Goal: Transaction & Acquisition: Book appointment/travel/reservation

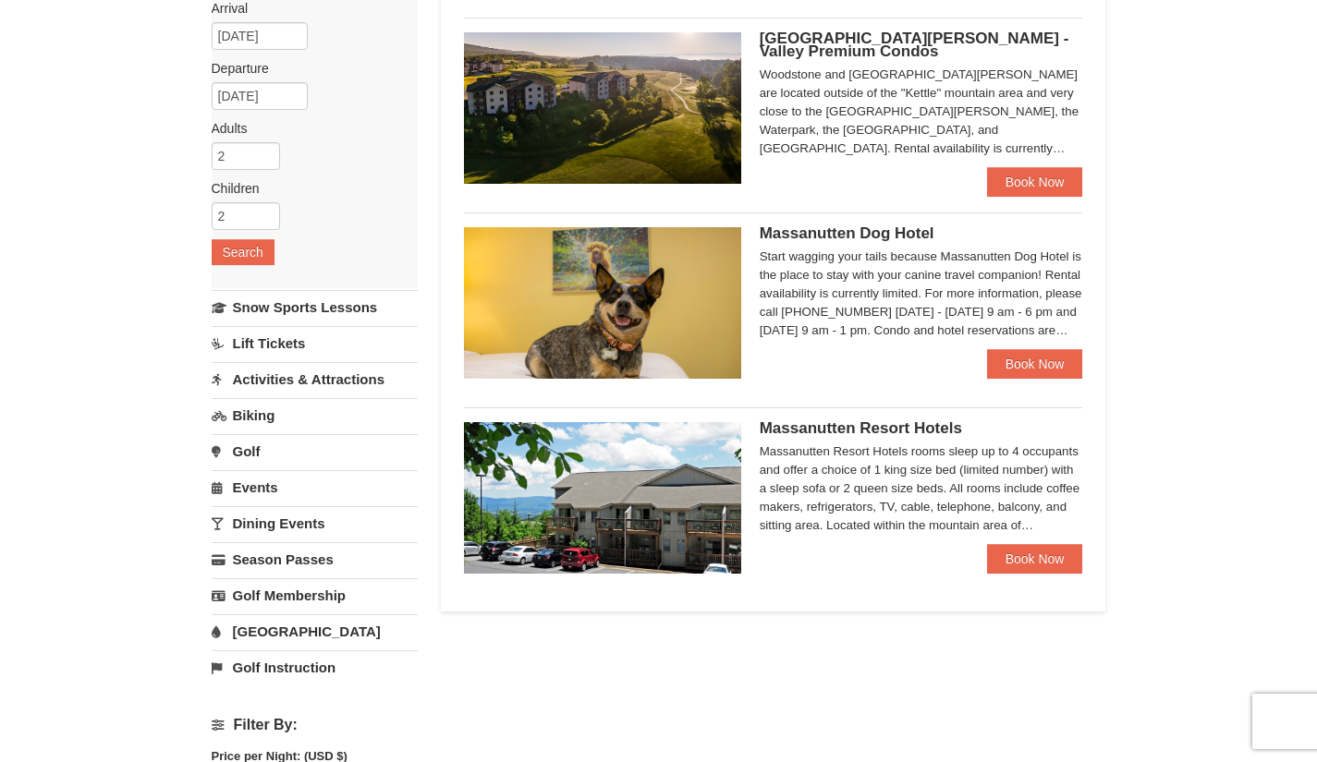
scroll to position [179, 0]
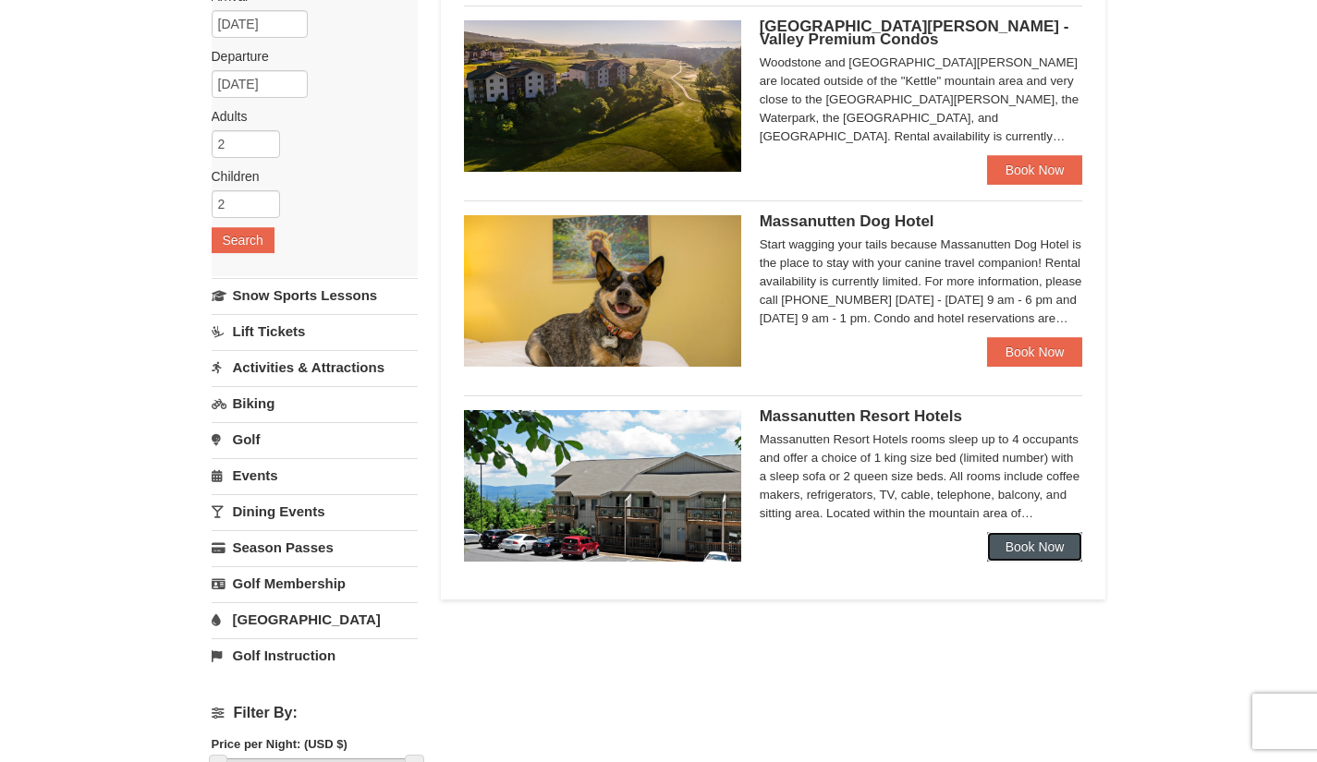
click at [1060, 551] on link "Book Now" at bounding box center [1035, 547] width 96 height 30
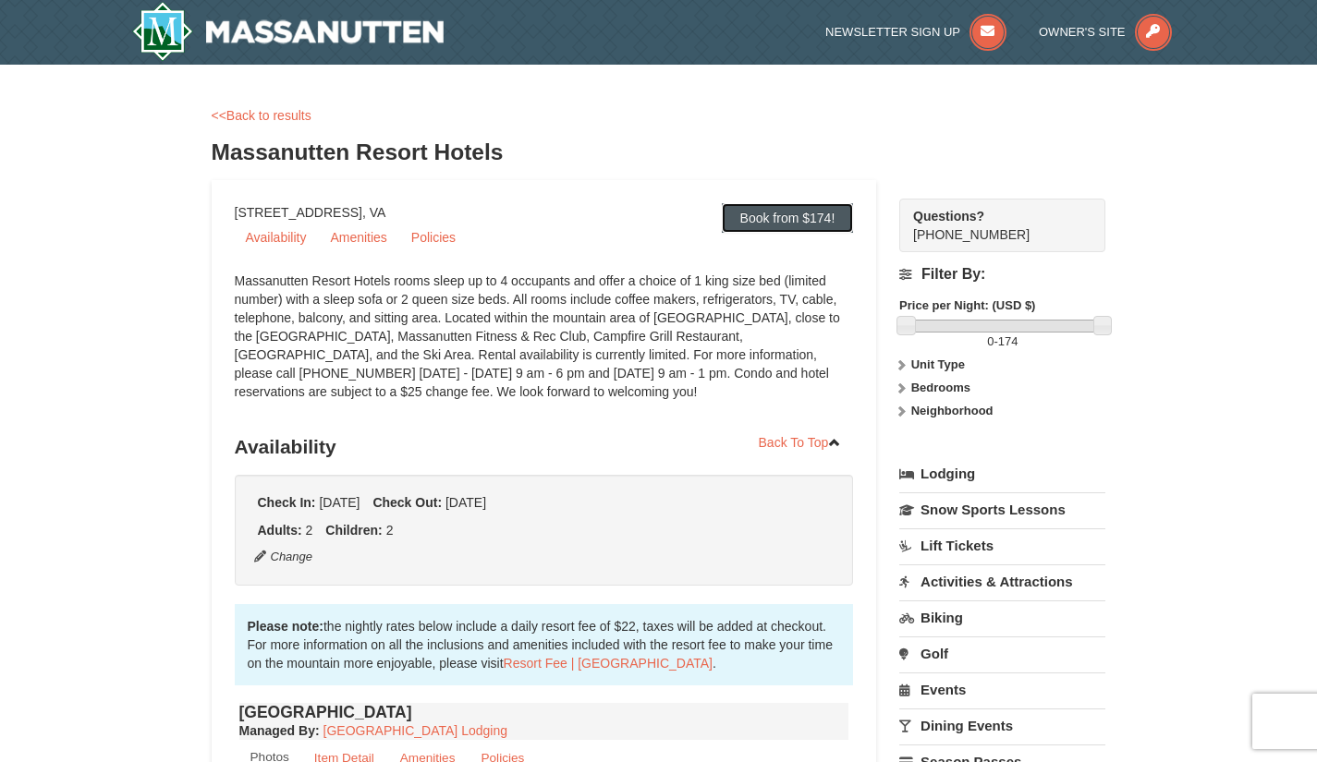
click at [785, 213] on link "Book from $174!" at bounding box center [788, 218] width 132 height 30
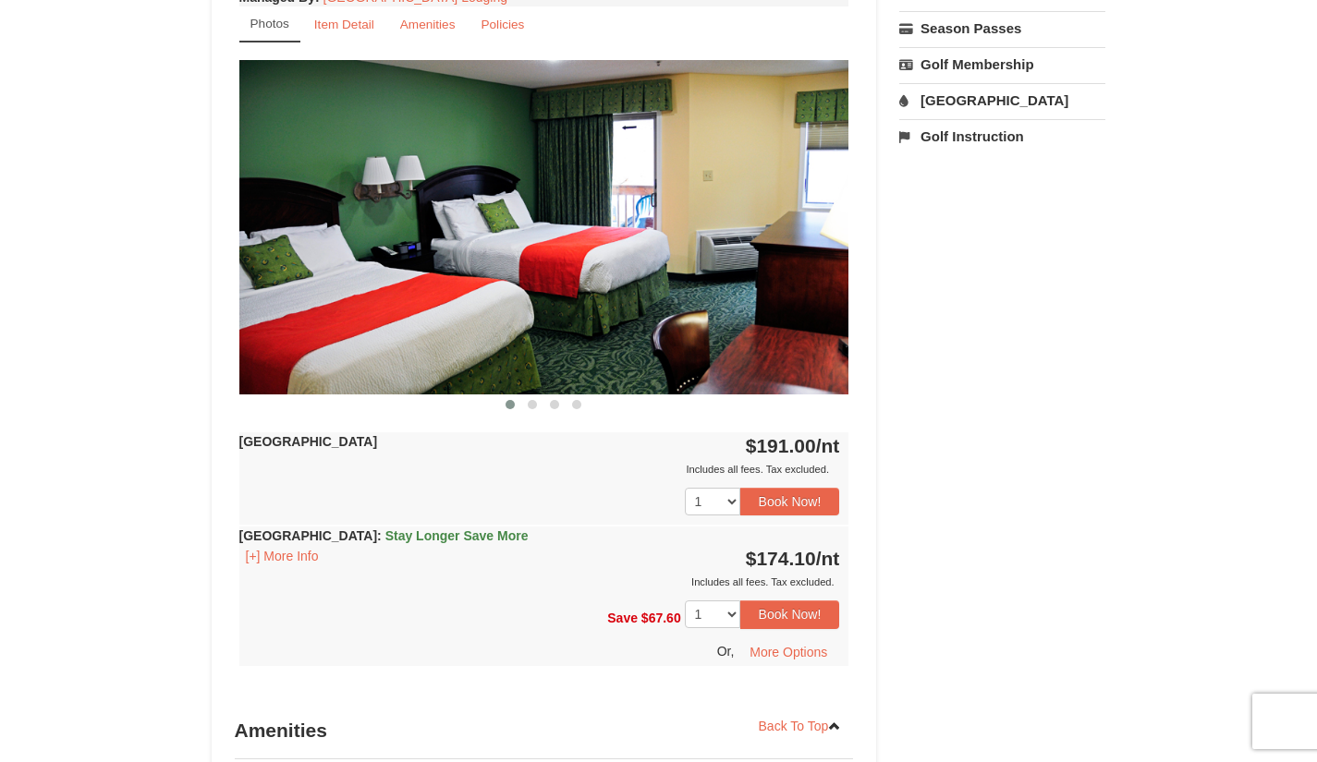
scroll to position [736, 0]
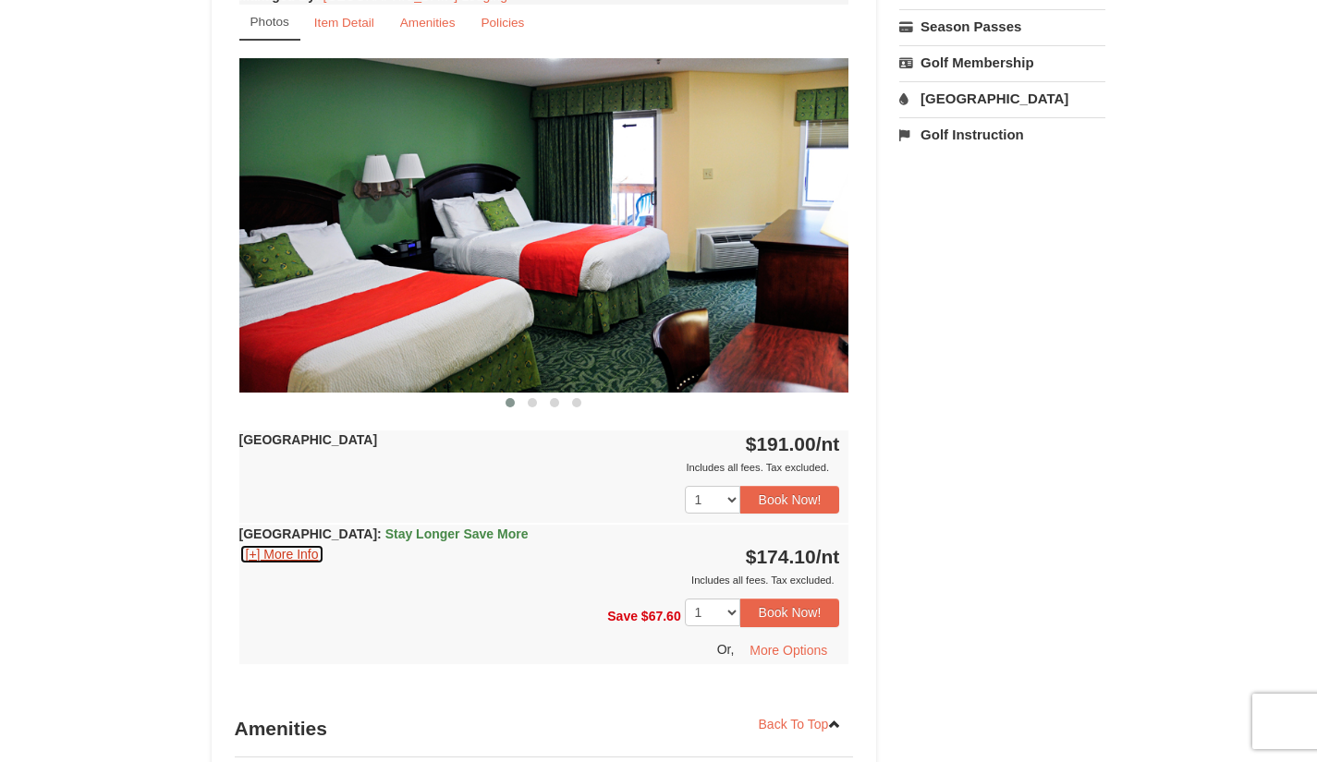
click at [254, 550] on button "[+] More Info" at bounding box center [282, 554] width 86 height 20
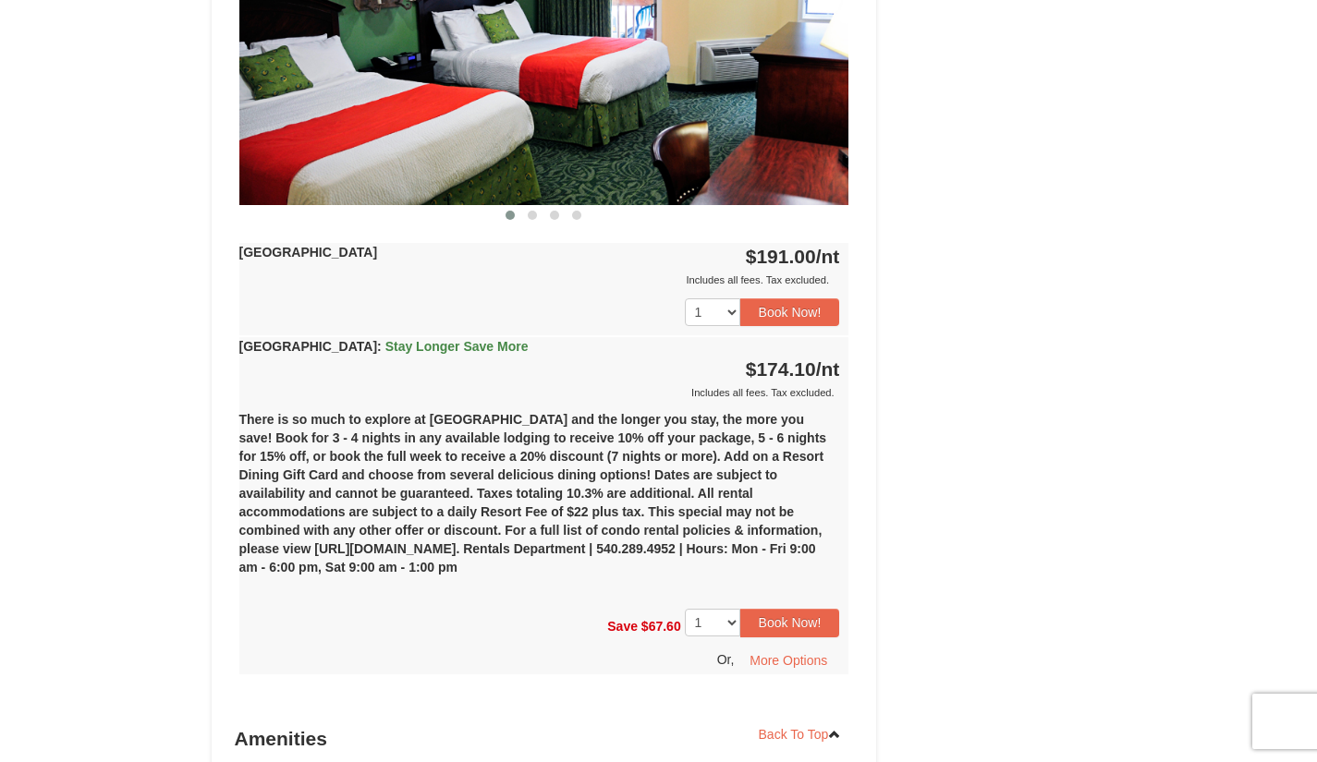
scroll to position [924, 0]
click at [816, 616] on button "Book Now!" at bounding box center [790, 622] width 100 height 28
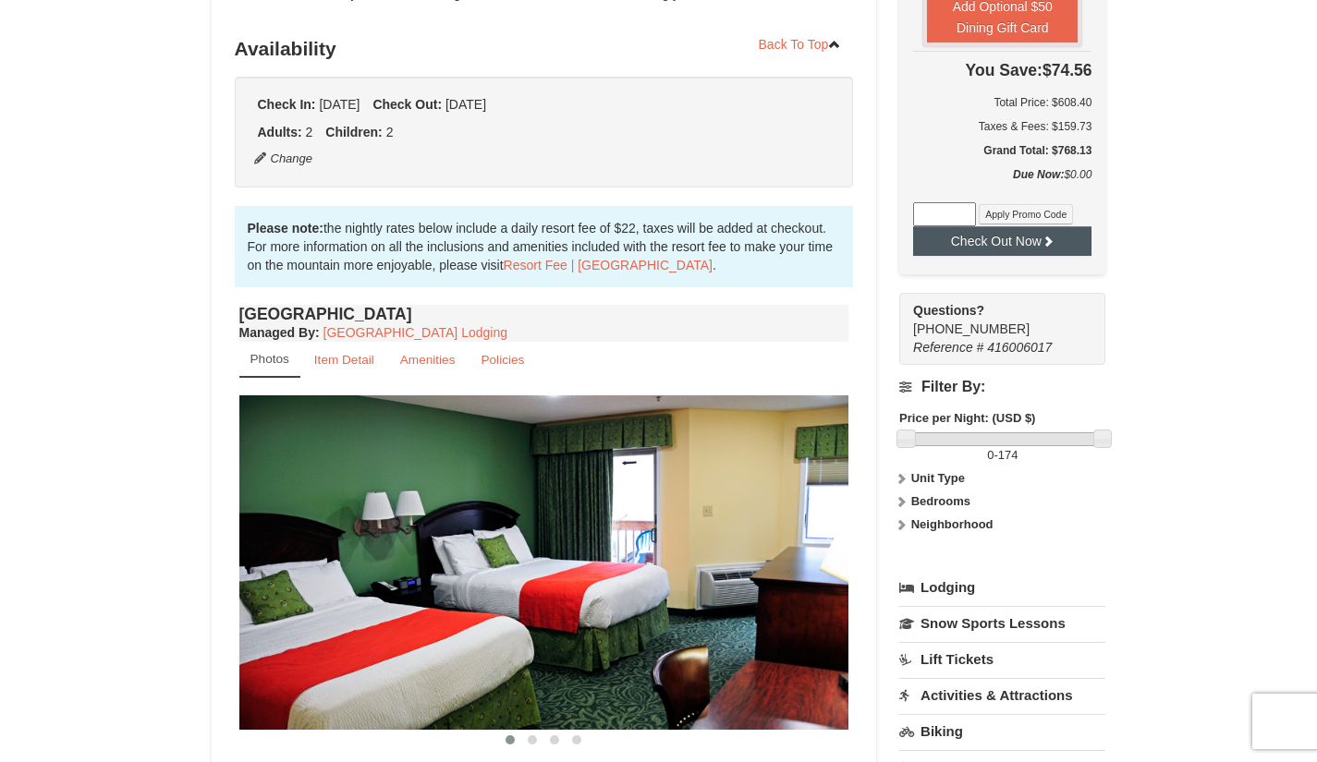
scroll to position [397, 0]
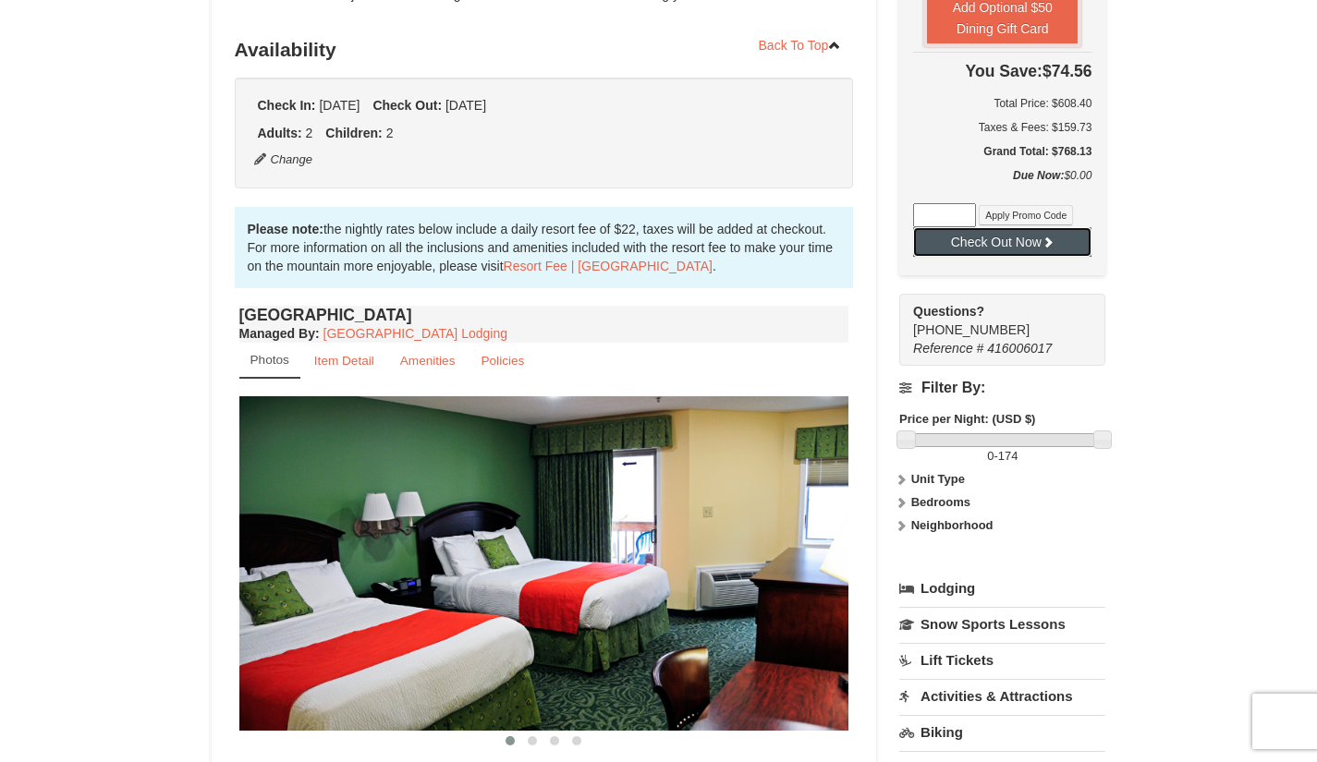
click at [955, 234] on button "Check Out Now" at bounding box center [1002, 242] width 178 height 30
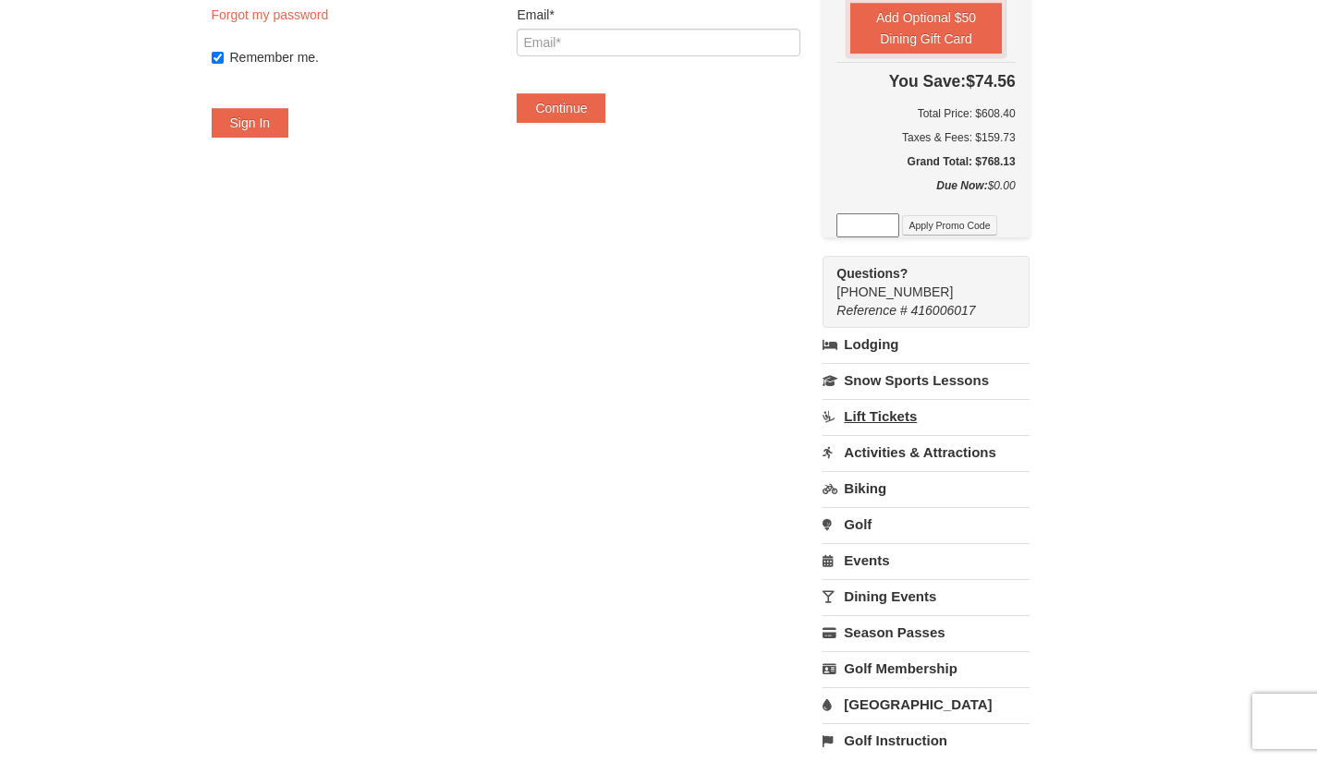
scroll to position [314, 0]
